Goal: Task Accomplishment & Management: Complete application form

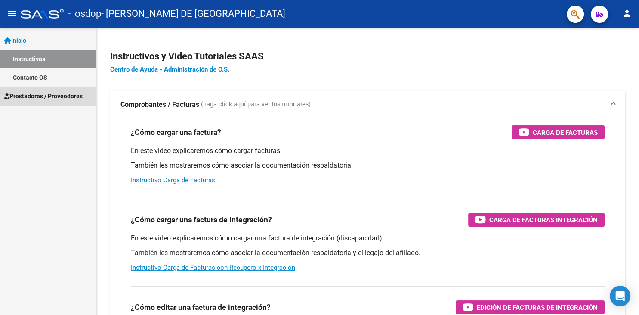
click at [51, 96] on span "Prestadores / Proveedores" at bounding box center [43, 95] width 78 height 9
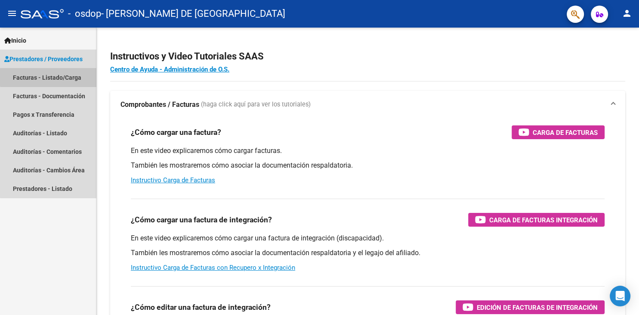
click at [81, 77] on link "Facturas - Listado/Carga" at bounding box center [48, 77] width 96 height 19
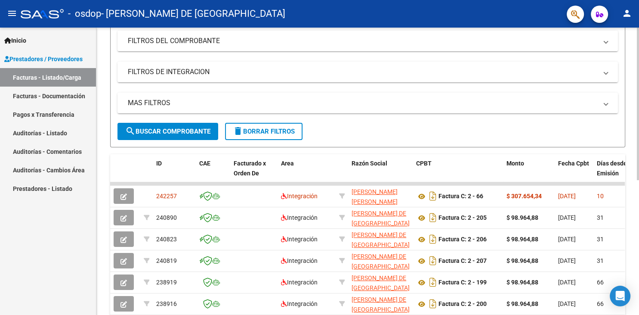
scroll to position [117, 0]
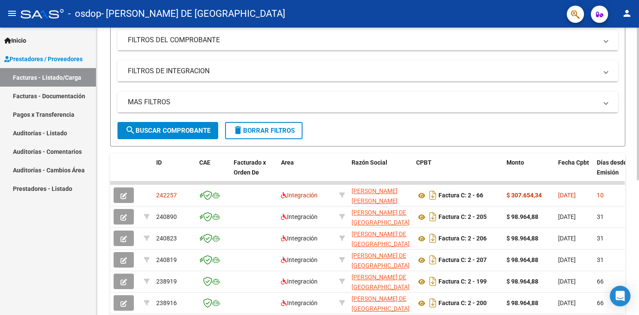
click at [639, 98] on div at bounding box center [638, 104] width 2 height 152
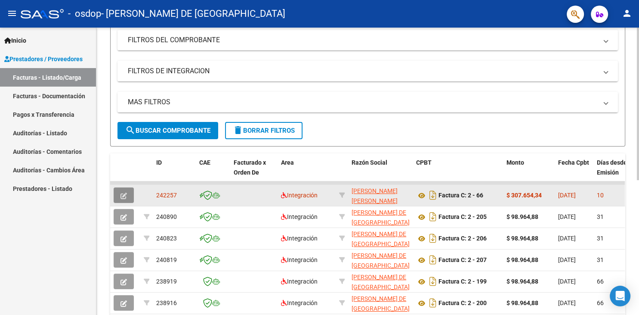
click at [119, 194] on button "button" at bounding box center [124, 194] width 20 height 15
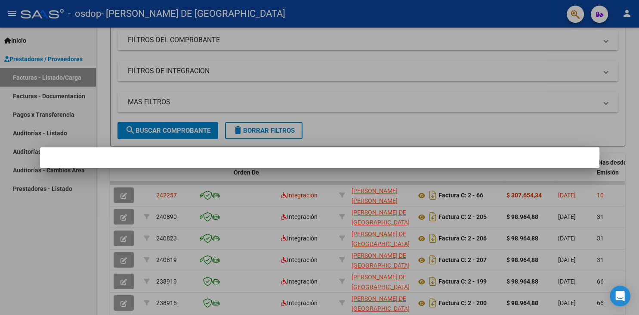
click at [385, 88] on div at bounding box center [319, 157] width 639 height 315
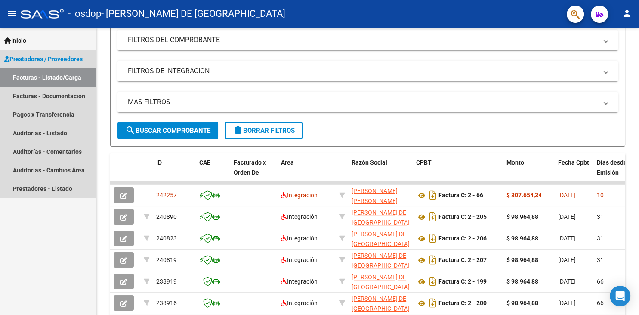
click at [44, 73] on link "Facturas - Listado/Carga" at bounding box center [48, 77] width 96 height 19
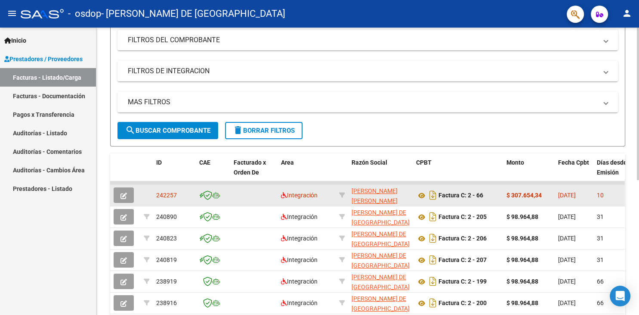
click at [173, 194] on span "242257" at bounding box center [166, 195] width 21 height 7
click at [576, 197] on span "[DATE]" at bounding box center [567, 195] width 18 height 7
click at [127, 190] on button "button" at bounding box center [124, 194] width 20 height 15
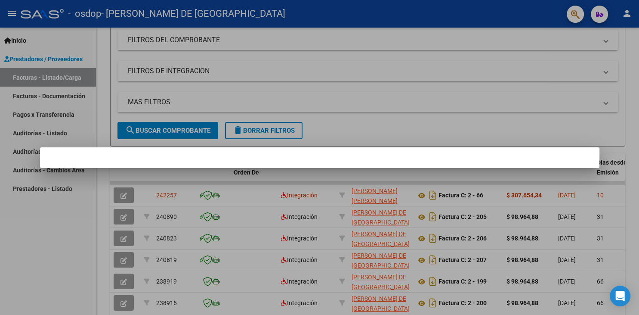
click at [225, 273] on div at bounding box center [319, 157] width 639 height 315
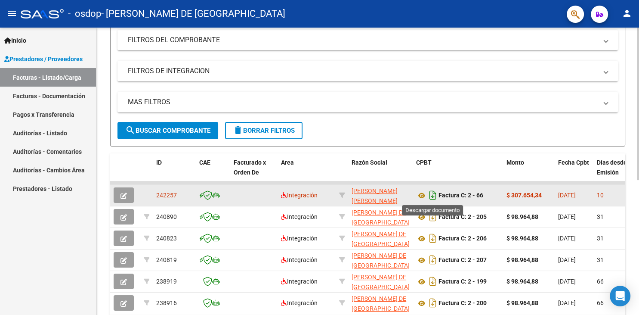
click at [433, 195] on icon "Descargar documento" at bounding box center [432, 195] width 11 height 14
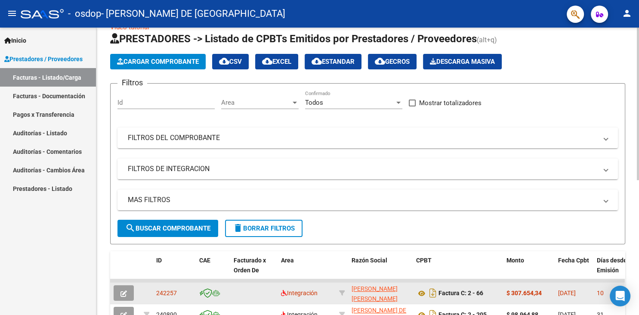
scroll to position [0, 0]
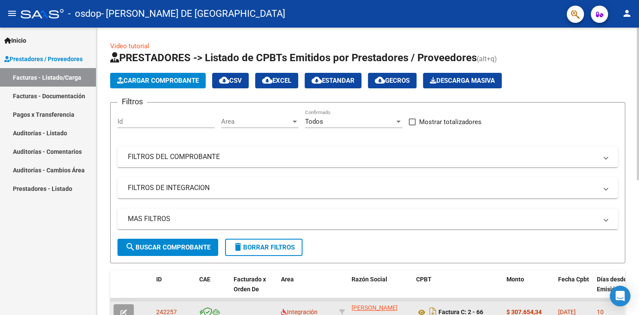
click at [639, 40] on div at bounding box center [638, 104] width 2 height 152
click at [179, 77] on span "Cargar Comprobante" at bounding box center [158, 81] width 82 height 8
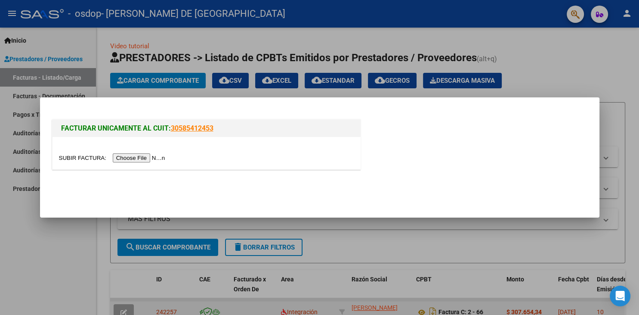
click at [83, 159] on input "file" at bounding box center [113, 157] width 109 height 9
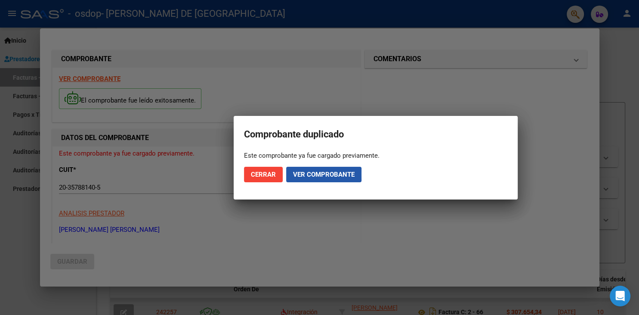
click at [315, 174] on span "Ver comprobante" at bounding box center [324, 174] width 62 height 8
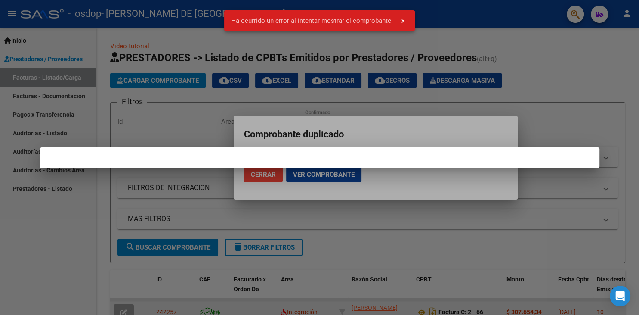
click at [445, 37] on div at bounding box center [319, 157] width 639 height 315
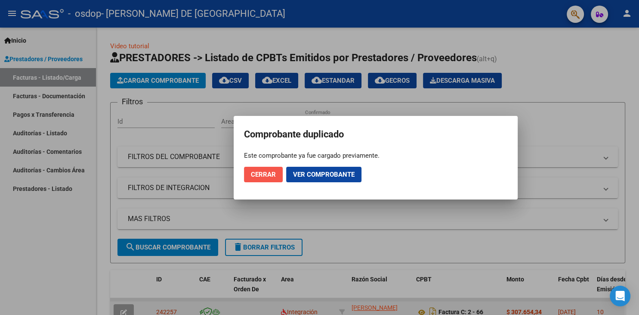
click at [271, 174] on span "Cerrar" at bounding box center [263, 174] width 25 height 8
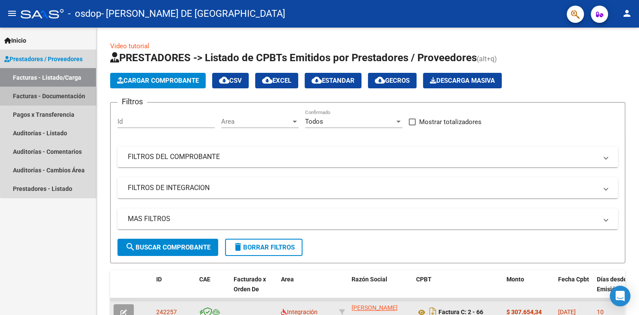
click at [55, 101] on link "Facturas - Documentación" at bounding box center [48, 96] width 96 height 19
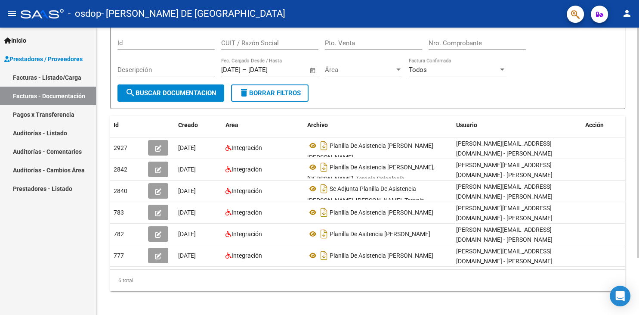
scroll to position [71, 0]
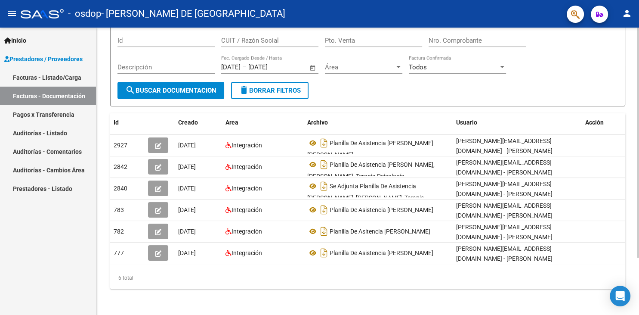
click at [639, 128] on div at bounding box center [638, 143] width 2 height 230
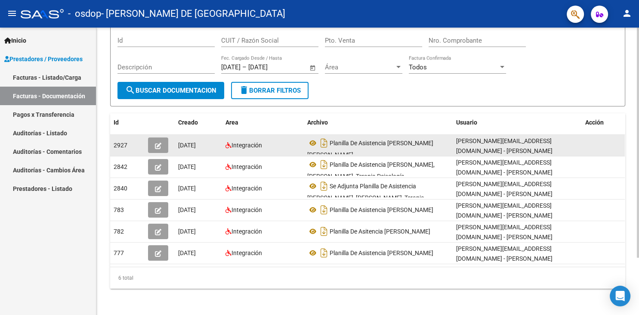
click at [162, 139] on button "button" at bounding box center [158, 144] width 20 height 15
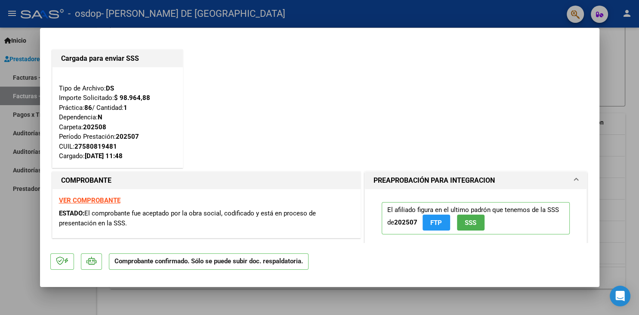
click at [639, 75] on div at bounding box center [319, 157] width 639 height 315
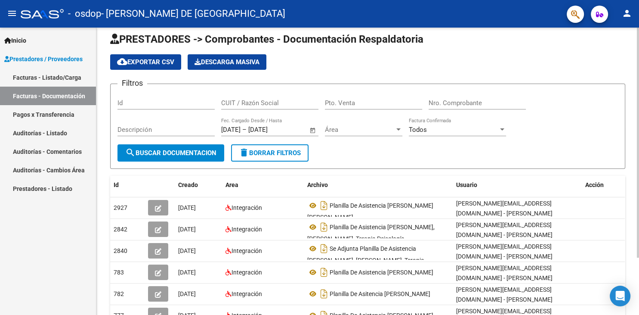
scroll to position [0, 0]
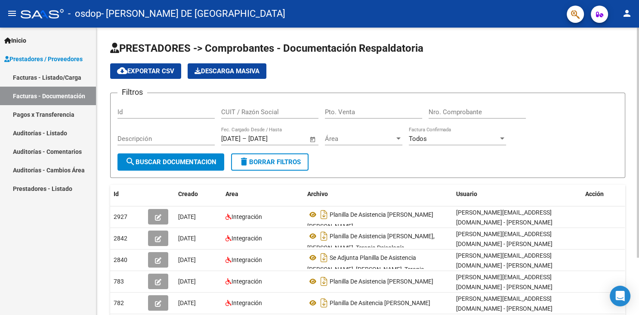
click at [639, 40] on div at bounding box center [638, 143] width 2 height 230
click at [237, 138] on input "[DATE]" at bounding box center [230, 139] width 19 height 8
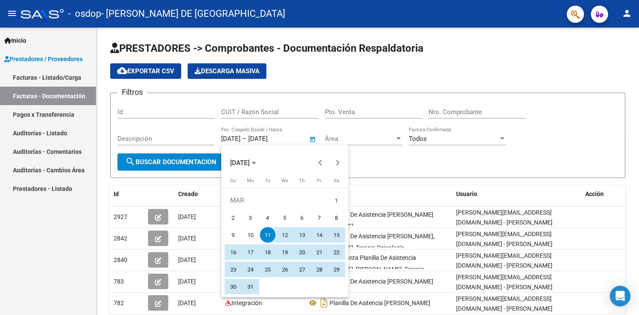
click at [281, 139] on div at bounding box center [319, 157] width 639 height 315
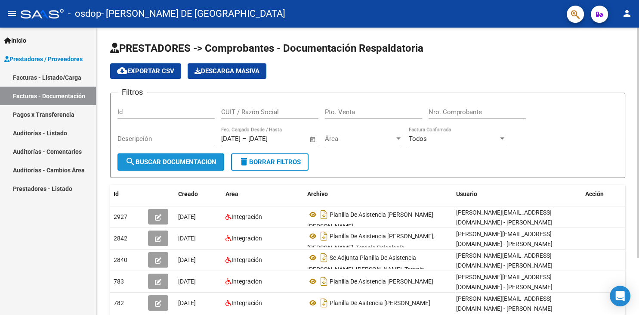
click at [177, 163] on span "search Buscar Documentacion" at bounding box center [170, 162] width 91 height 8
click at [199, 159] on span "search Buscar Documentacion" at bounding box center [170, 162] width 91 height 8
drag, startPoint x: 637, startPoint y: 84, endPoint x: 639, endPoint y: 144, distance: 59.9
click at [639, 144] on div "PRESTADORES -> Comprobantes - Documentación Respaldatoria cloud_download Export…" at bounding box center [368, 208] width 545 height 360
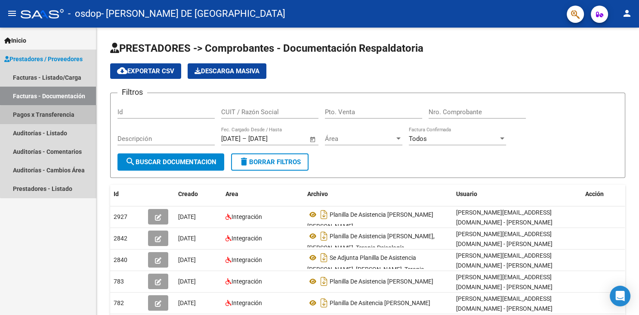
click at [59, 116] on link "Pagos x Transferencia" at bounding box center [48, 114] width 96 height 19
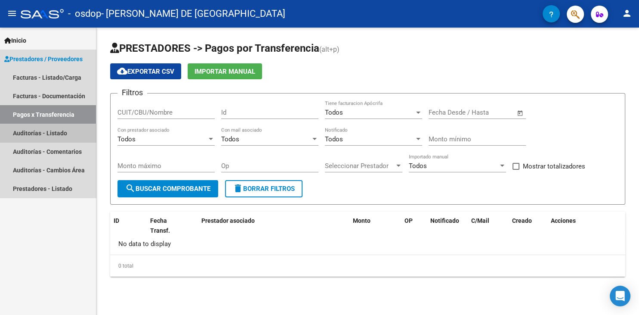
click at [58, 130] on link "Auditorías - Listado" at bounding box center [48, 133] width 96 height 19
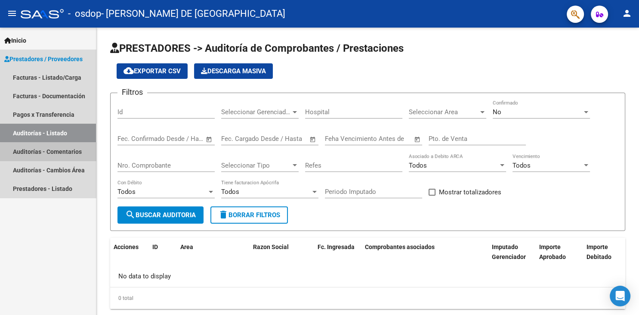
click at [59, 152] on link "Auditorías - Comentarios" at bounding box center [48, 151] width 96 height 19
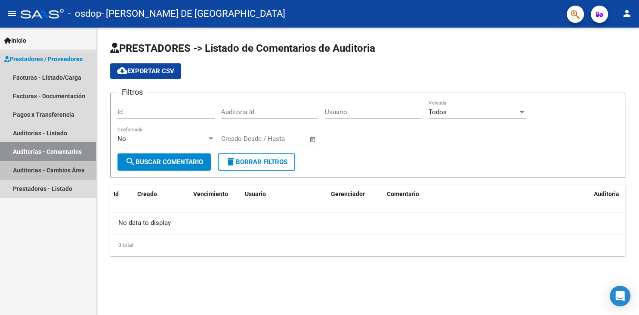
click at [55, 170] on link "Auditorías - Cambios Área" at bounding box center [48, 170] width 96 height 19
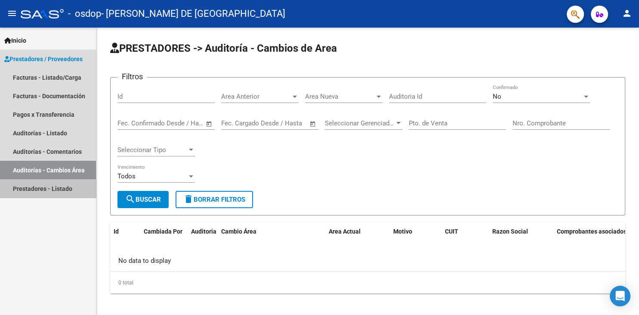
click at [56, 184] on link "Prestadores - Listado" at bounding box center [48, 188] width 96 height 19
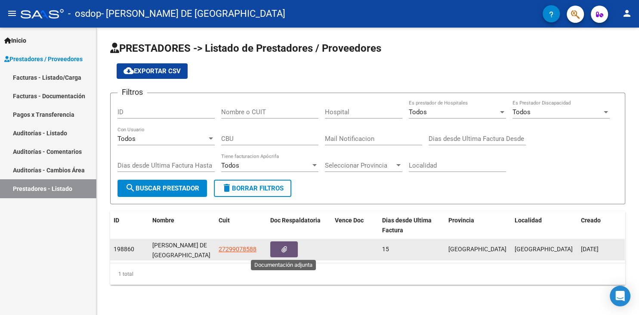
click at [280, 250] on button "button" at bounding box center [284, 249] width 28 height 16
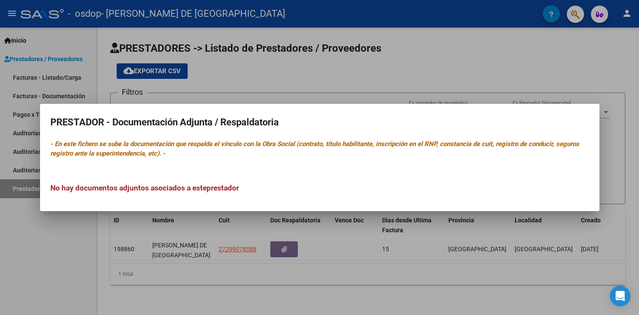
click at [305, 95] on div at bounding box center [319, 157] width 639 height 315
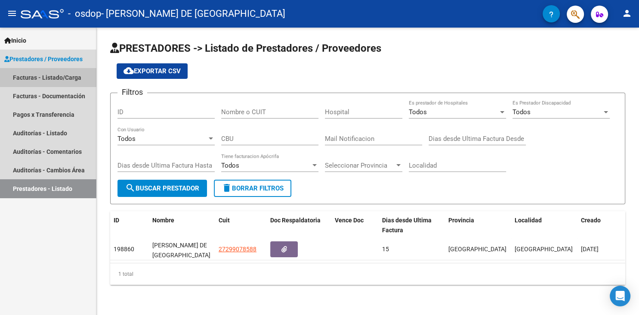
click at [49, 76] on link "Facturas - Listado/Carga" at bounding box center [48, 77] width 96 height 19
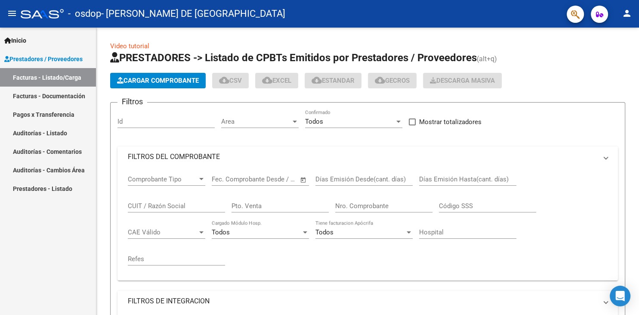
click at [48, 96] on link "Facturas - Documentación" at bounding box center [48, 96] width 96 height 19
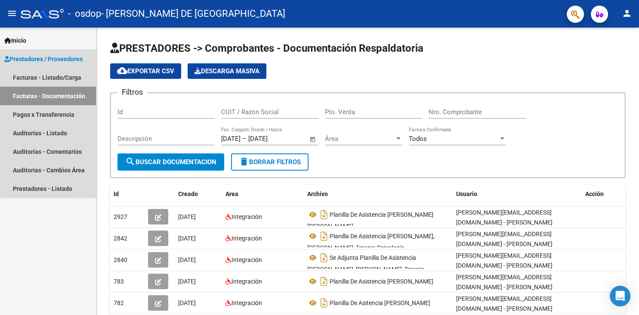
click at [56, 67] on link "Prestadores / Proveedores" at bounding box center [48, 58] width 96 height 19
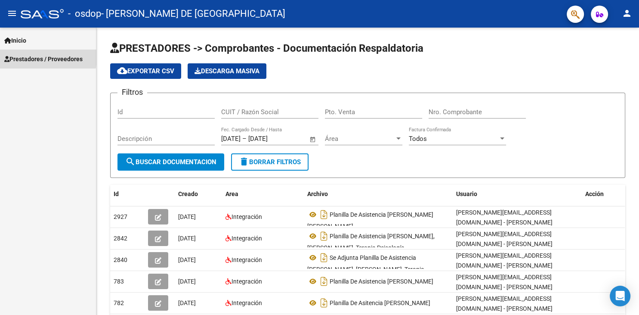
click at [37, 57] on span "Prestadores / Proveedores" at bounding box center [43, 58] width 78 height 9
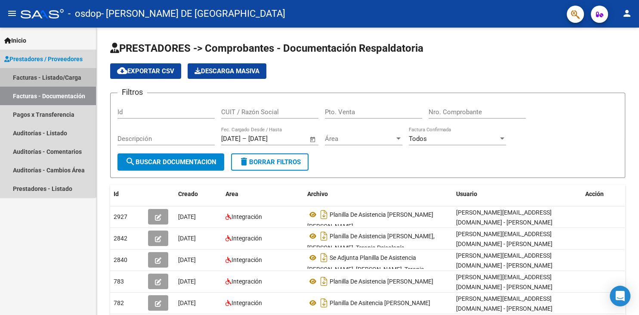
click at [44, 75] on link "Facturas - Listado/Carga" at bounding box center [48, 77] width 96 height 19
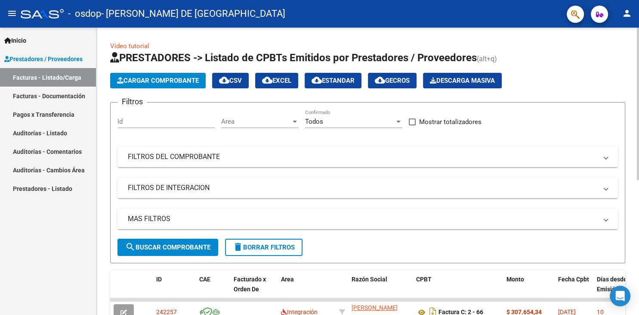
click at [151, 241] on button "search Buscar Comprobante" at bounding box center [167, 246] width 101 height 17
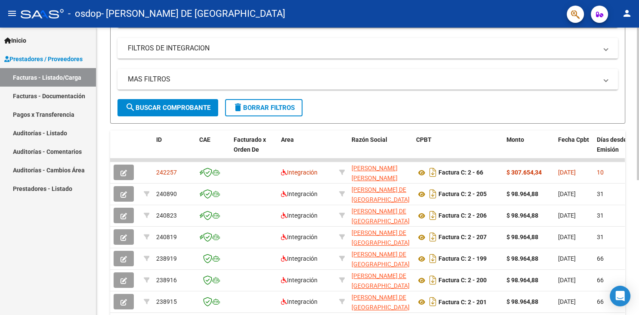
scroll to position [144, 0]
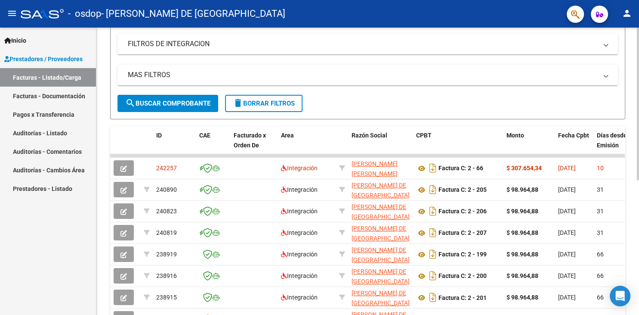
click at [630, 139] on div "Video tutorial PRESTADORES -> Listado de CPBTs Emitidos por Prestadores / Prove…" at bounding box center [368, 154] width 545 height 541
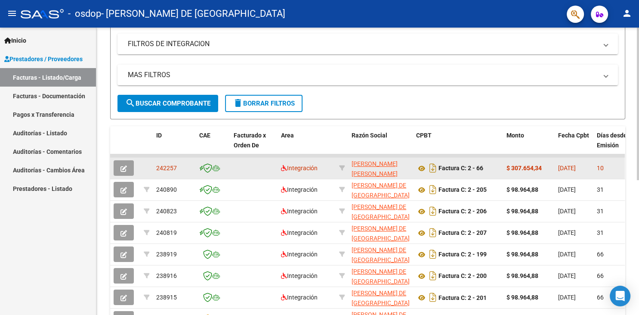
click at [572, 167] on span "[DATE]" at bounding box center [567, 167] width 18 height 7
click at [528, 169] on strong "$ 307.654,34" at bounding box center [524, 167] width 35 height 7
click at [211, 163] on icon at bounding box center [207, 167] width 9 height 9
click at [164, 167] on span "242257" at bounding box center [166, 167] width 21 height 7
click at [123, 166] on icon "button" at bounding box center [124, 168] width 6 height 6
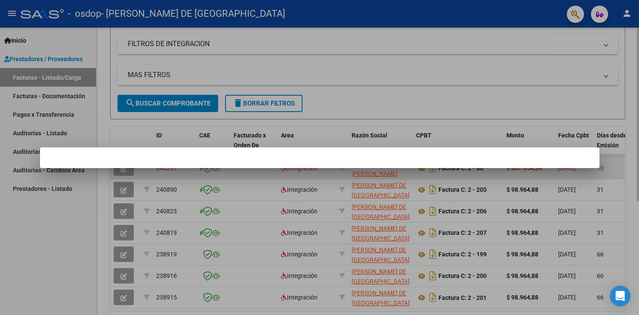
click at [123, 166] on mat-dialog-container at bounding box center [320, 157] width 560 height 21
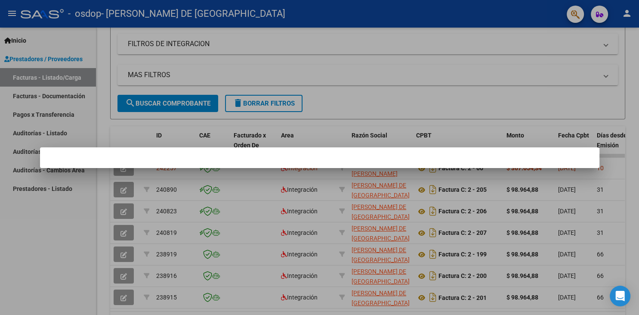
click at [350, 111] on div at bounding box center [319, 157] width 639 height 315
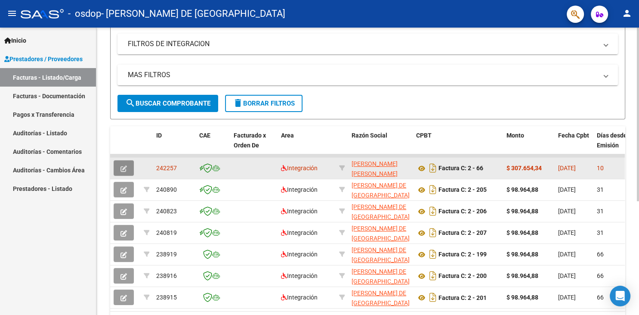
click at [127, 171] on button "button" at bounding box center [124, 167] width 20 height 15
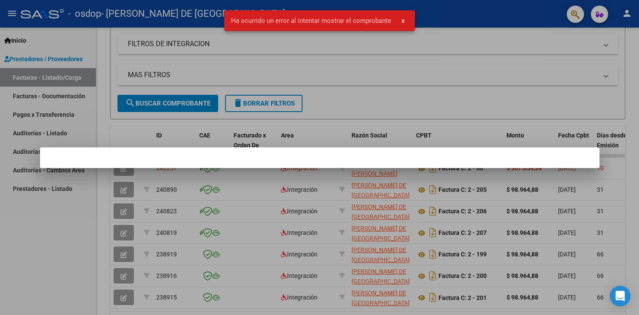
click at [285, 59] on div at bounding box center [319, 157] width 639 height 315
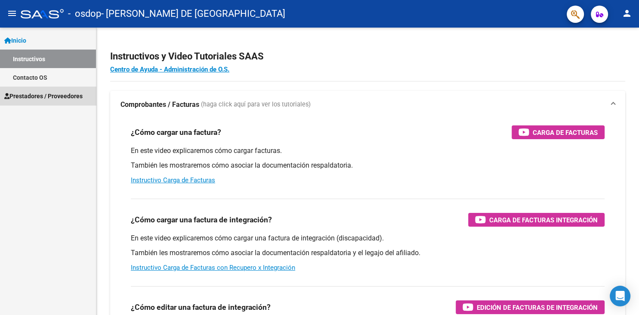
click at [62, 93] on span "Prestadores / Proveedores" at bounding box center [43, 95] width 78 height 9
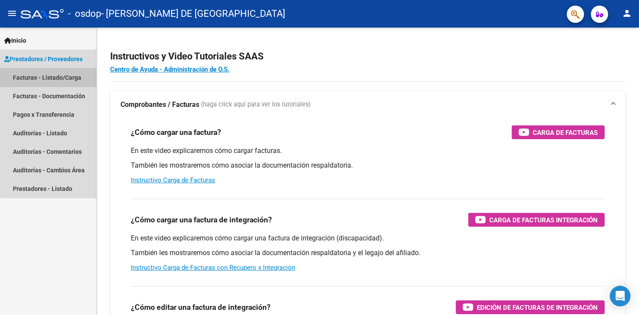
click at [59, 80] on link "Facturas - Listado/Carga" at bounding box center [48, 77] width 96 height 19
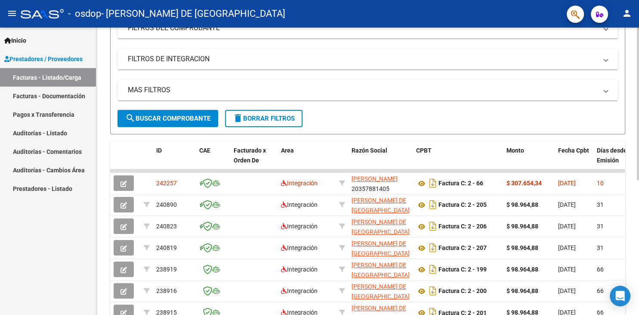
scroll to position [139, 0]
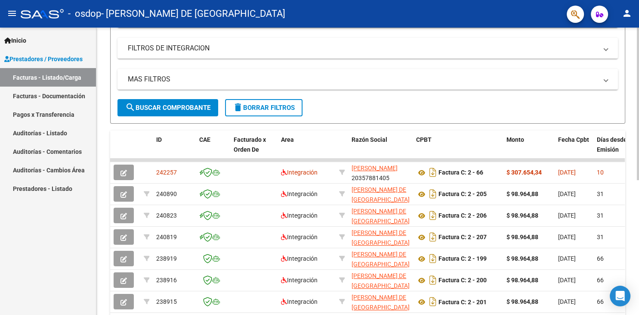
click at [639, 148] on div at bounding box center [638, 104] width 2 height 152
drag, startPoint x: 606, startPoint y: 158, endPoint x: 615, endPoint y: 158, distance: 9.0
click at [615, 158] on datatable-body-cell at bounding box center [613, 159] width 39 height 3
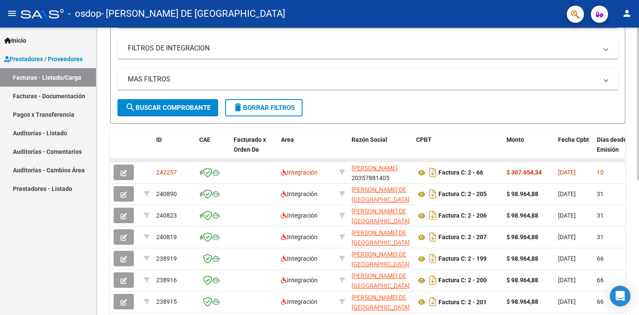
click at [615, 158] on datatable-body-cell at bounding box center [613, 159] width 39 height 3
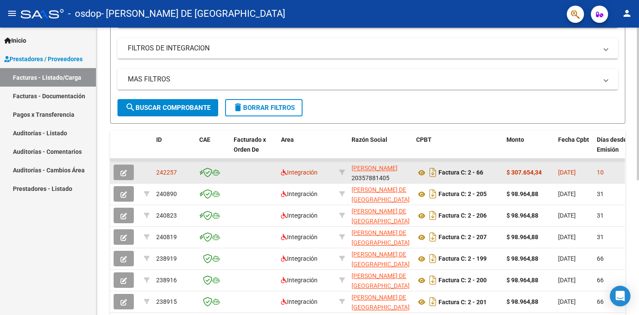
click at [533, 178] on datatable-body-cell "$ 307.654,34" at bounding box center [529, 172] width 52 height 21
drag, startPoint x: 530, startPoint y: 178, endPoint x: 453, endPoint y: 172, distance: 77.7
click at [503, 172] on datatable-body-cell "$ 307.654,34" at bounding box center [529, 172] width 52 height 21
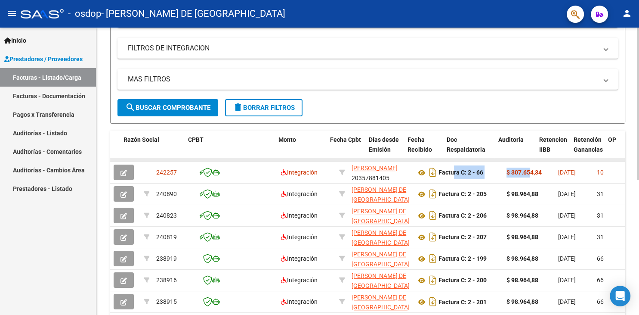
scroll to position [0, 228]
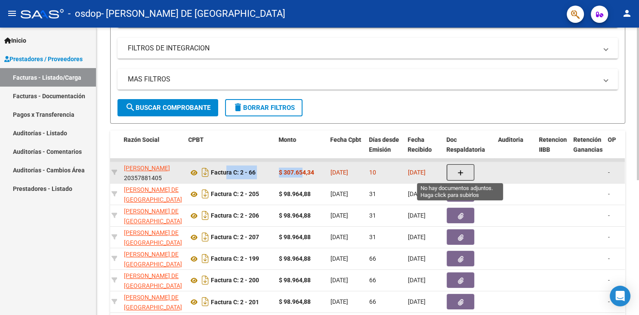
click at [458, 173] on button "button" at bounding box center [461, 172] width 28 height 16
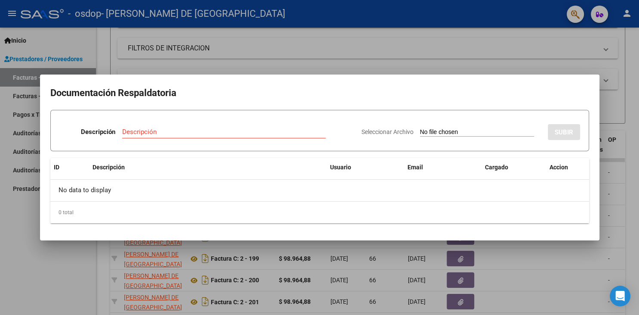
click at [433, 133] on input "Seleccionar Archivo" at bounding box center [477, 132] width 114 height 8
type input "C:\fakepath\Asistencia Agustín agosto .pdf"
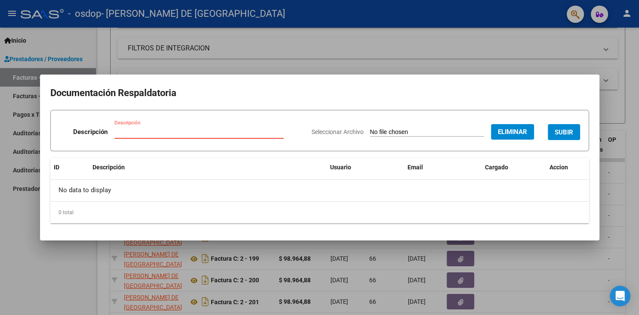
click at [163, 135] on input "Descripción" at bounding box center [198, 132] width 169 height 8
type input "asistencia del mes de agosto"
click at [555, 133] on button "SUBIR" at bounding box center [564, 132] width 32 height 16
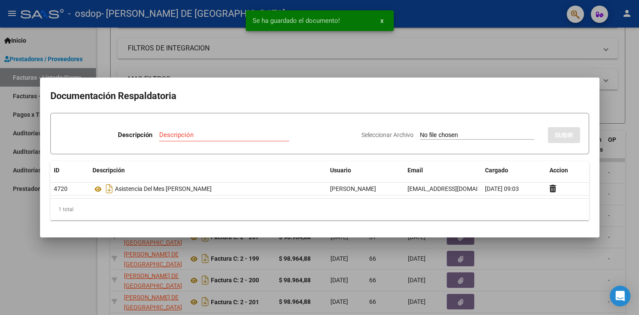
click at [552, 58] on div at bounding box center [319, 157] width 639 height 315
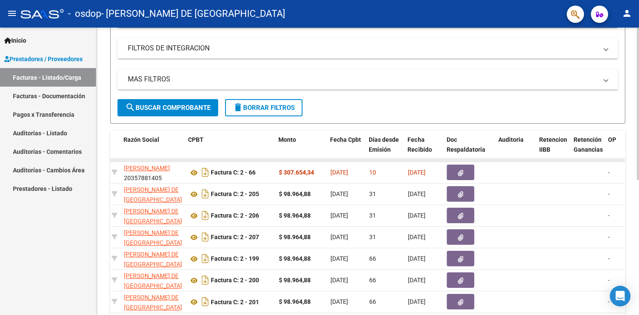
click at [132, 160] on datatable-body-cell at bounding box center [153, 159] width 65 height 3
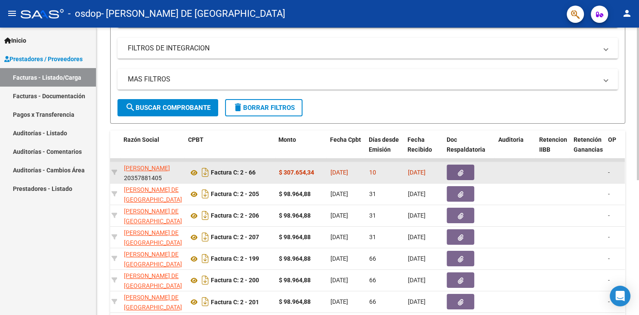
drag, startPoint x: 126, startPoint y: 172, endPoint x: 314, endPoint y: 167, distance: 188.2
click at [182, 167] on div "SOSA MANUEL ALEJANDRO 20357881405" at bounding box center [153, 172] width 58 height 18
click at [614, 170] on div "-" at bounding box center [622, 172] width 28 height 10
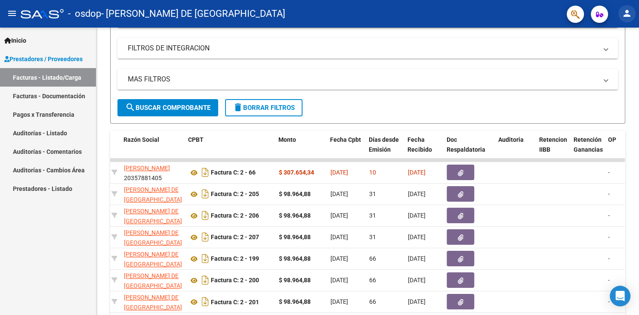
click at [623, 11] on mat-icon "person" at bounding box center [627, 13] width 10 height 10
click at [604, 54] on button "exit_to_app Salir" at bounding box center [609, 56] width 53 height 21
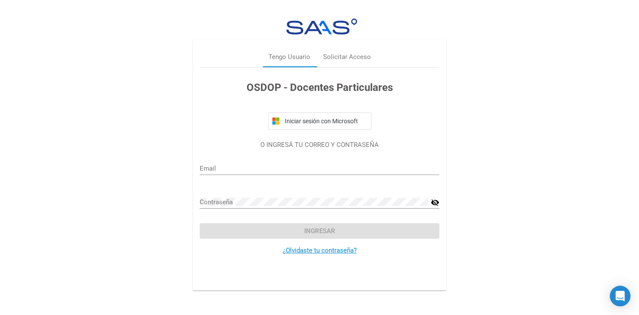
type input "[EMAIL_ADDRESS][DOMAIN_NAME]"
